Goal: Information Seeking & Learning: Learn about a topic

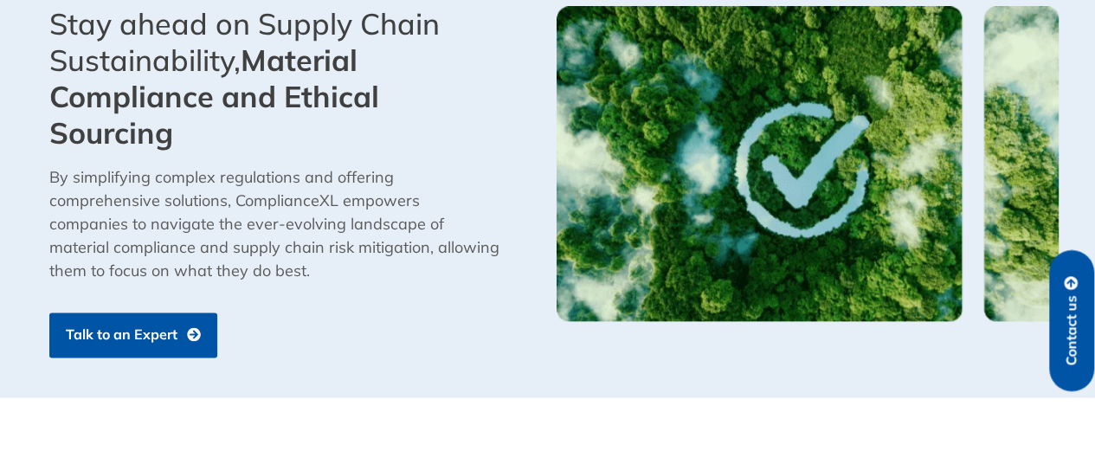
scroll to position [1212, 0]
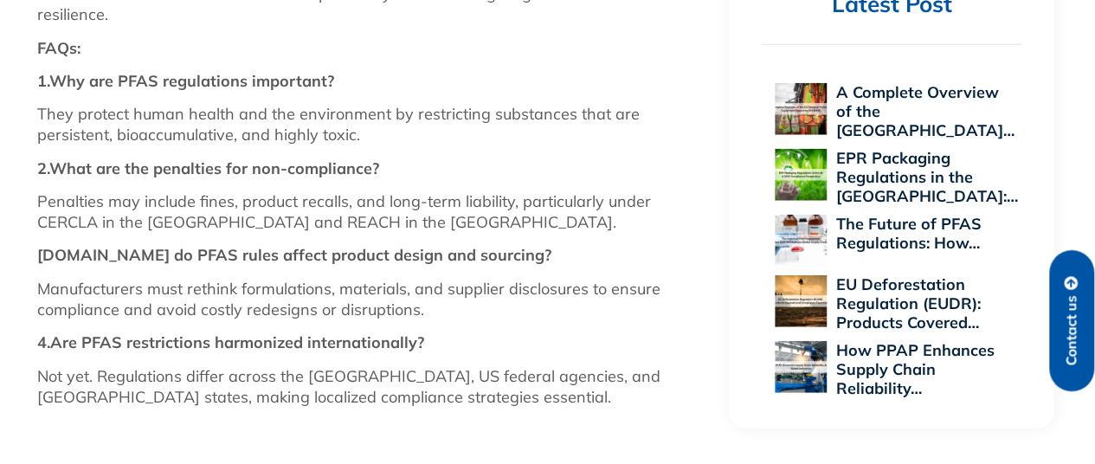
scroll to position [1904, 0]
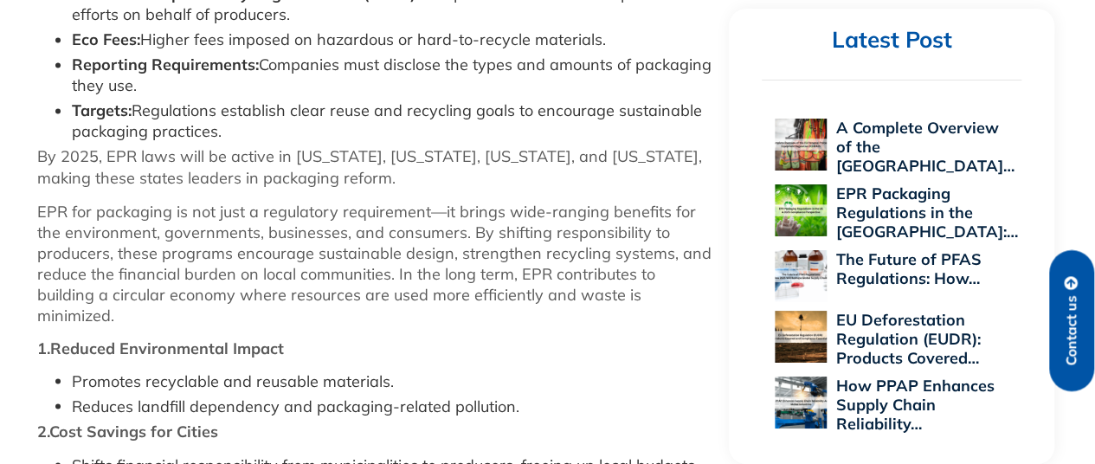
scroll to position [1227, 0]
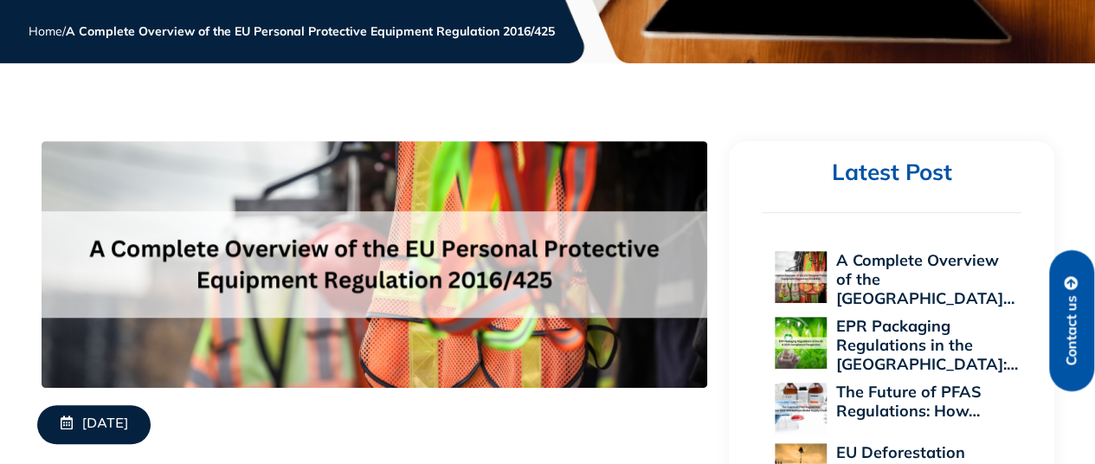
scroll to position [346, 0]
